Goal: Navigation & Orientation: Find specific page/section

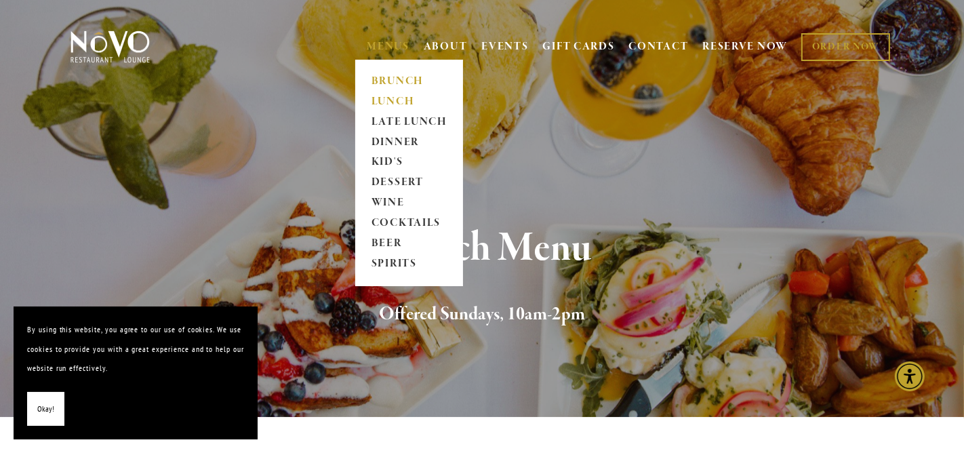
click at [392, 102] on link "LUNCH" at bounding box center [409, 101] width 85 height 20
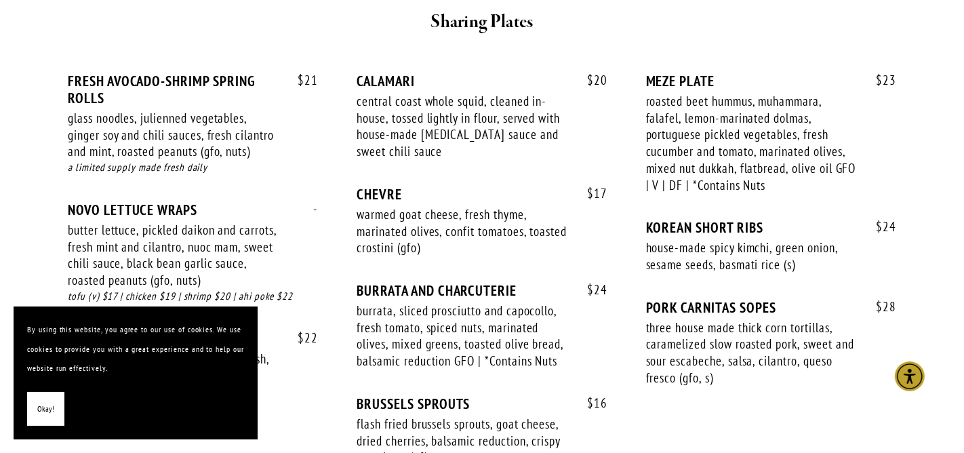
scroll to position [922, 0]
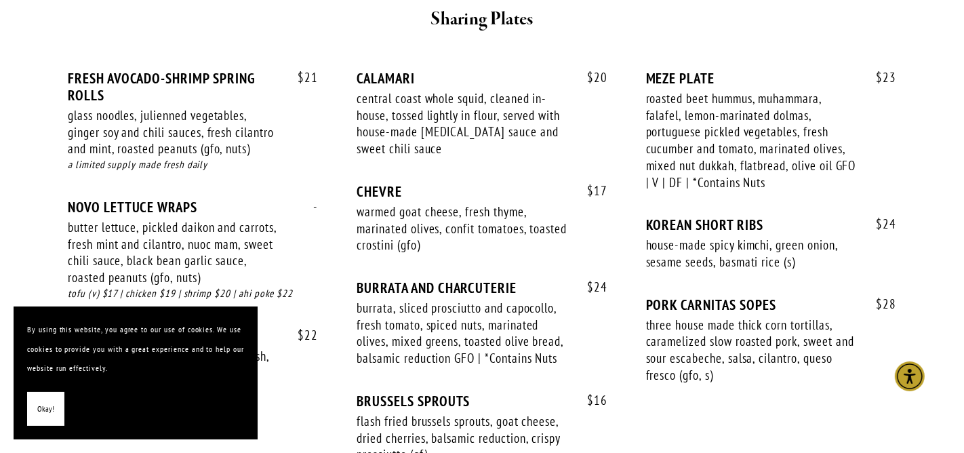
click at [59, 415] on button "Okay!" at bounding box center [45, 409] width 37 height 35
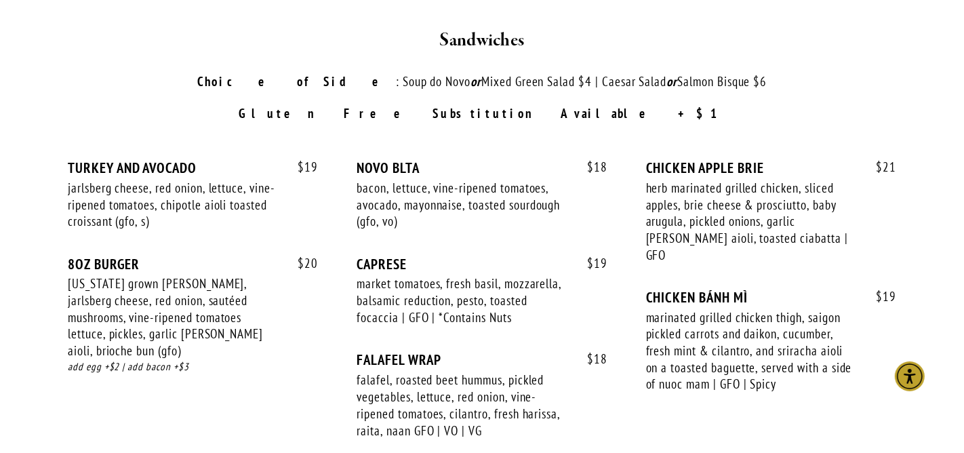
scroll to position [1886, 0]
